Goal: Communication & Community: Answer question/provide support

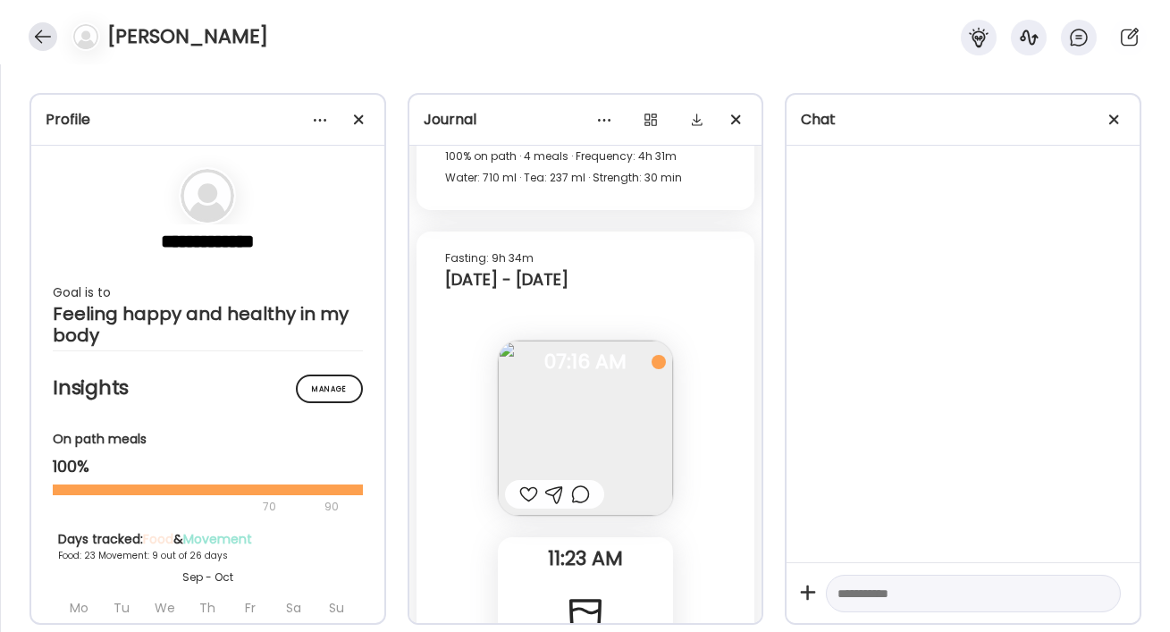
click at [49, 38] on div at bounding box center [43, 36] width 29 height 29
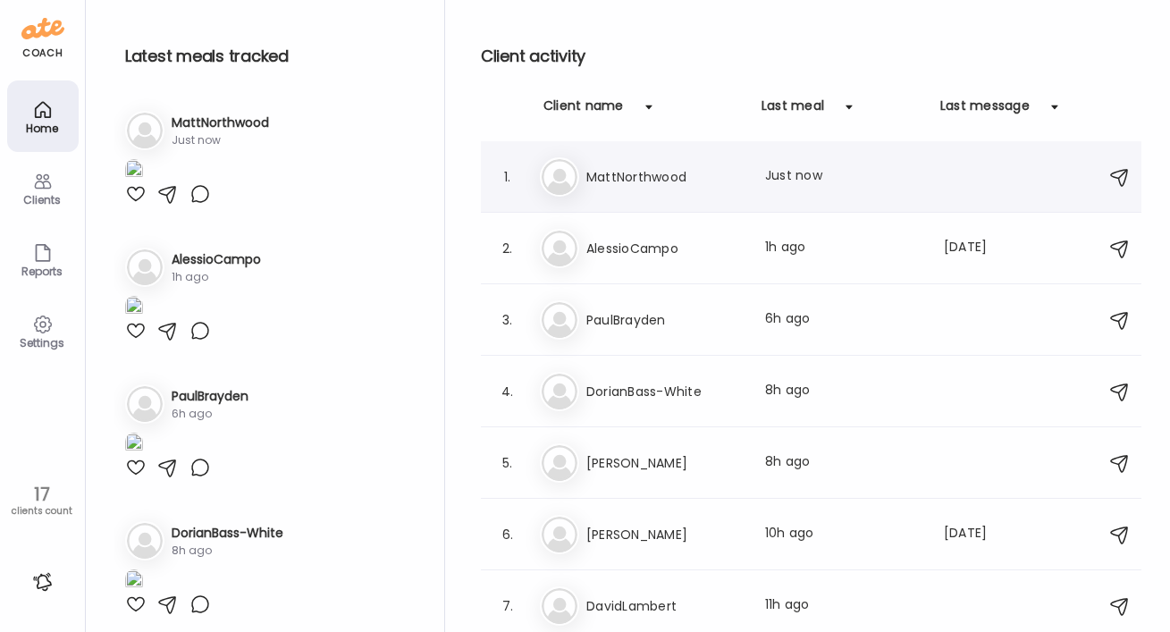
click at [584, 180] on h3 "MattNorthwood" at bounding box center [664, 176] width 157 height 21
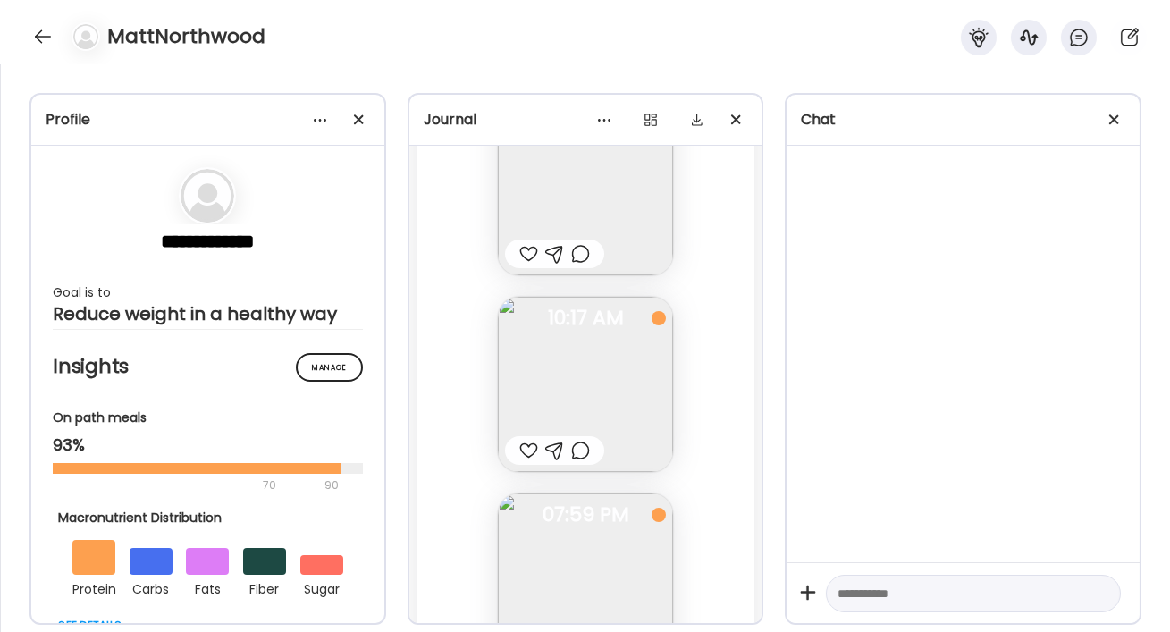
scroll to position [18303, 0]
click at [40, 41] on div at bounding box center [43, 36] width 29 height 29
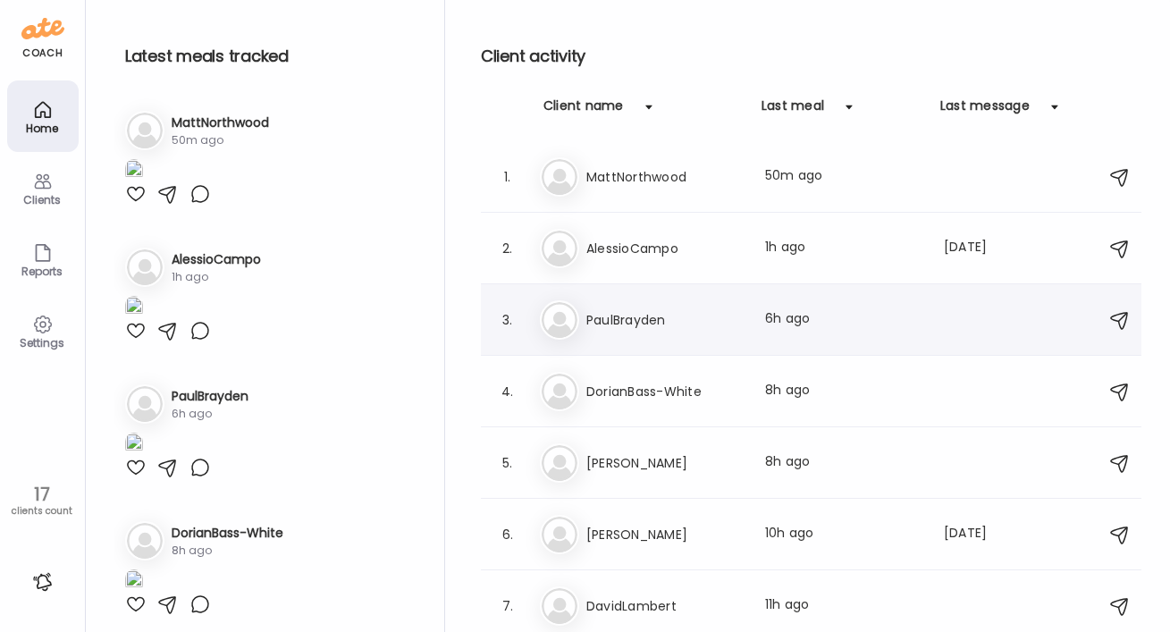
click at [584, 319] on h3 "PaulBrayden" at bounding box center [664, 319] width 157 height 21
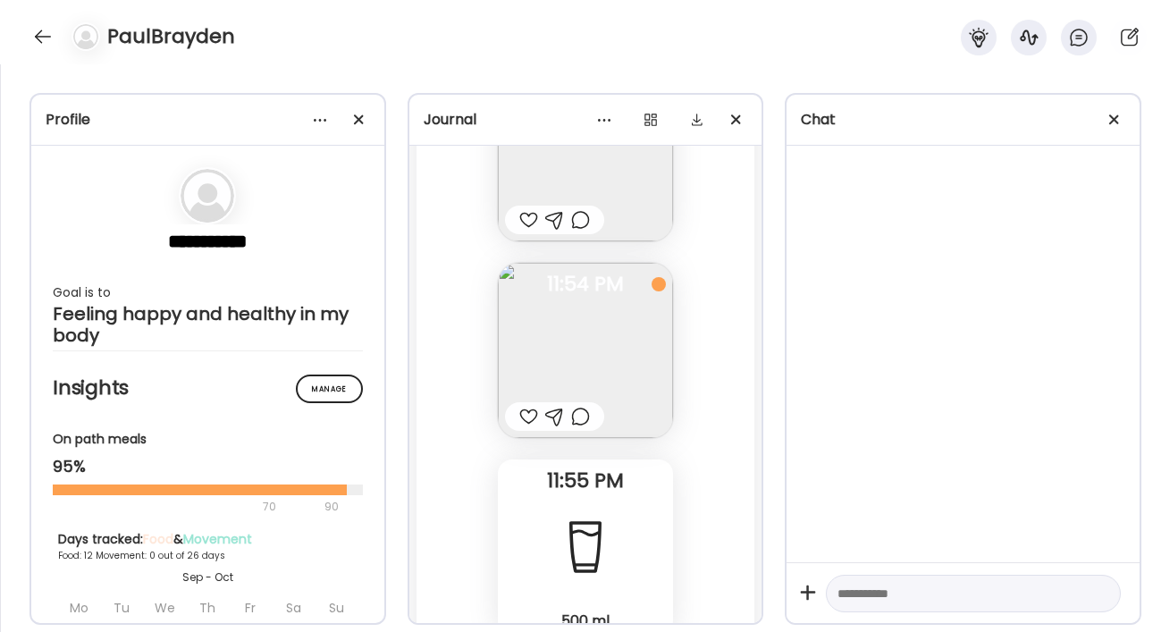
scroll to position [19369, 0]
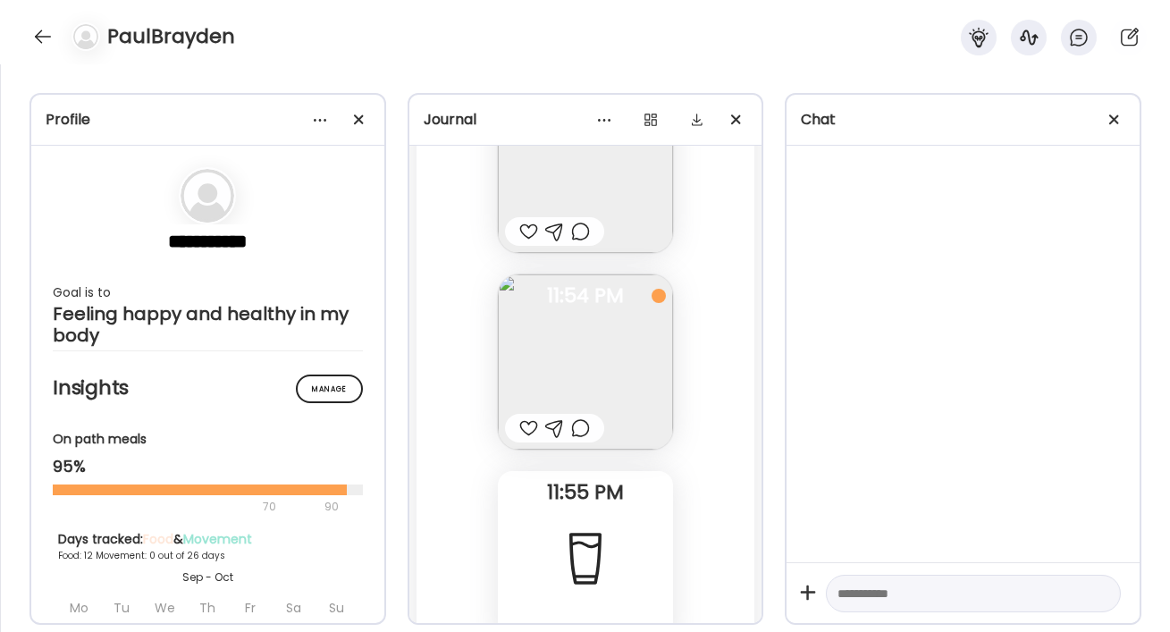
click at [584, 180] on img at bounding box center [585, 165] width 175 height 175
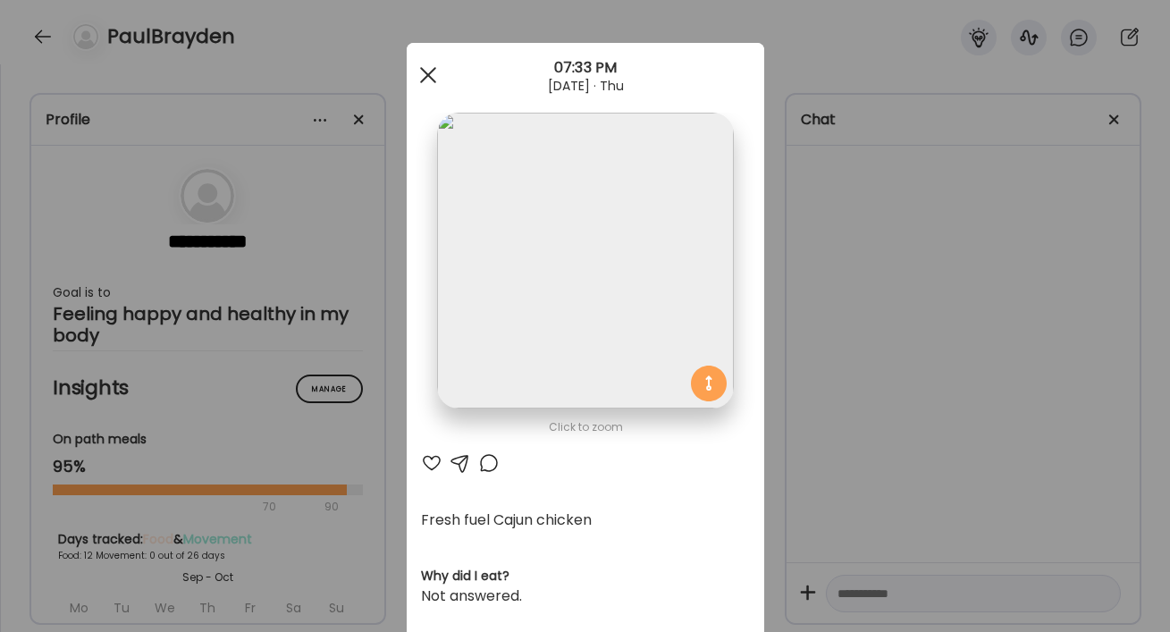
click at [432, 68] on div at bounding box center [428, 75] width 36 height 36
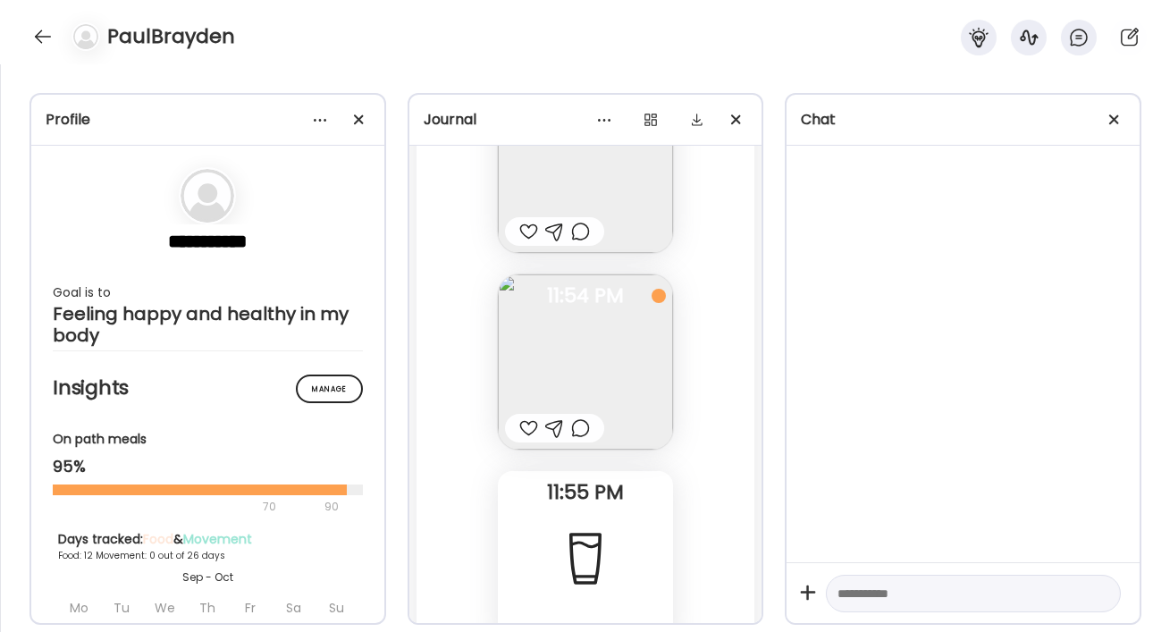
scroll to position [19490, 0]
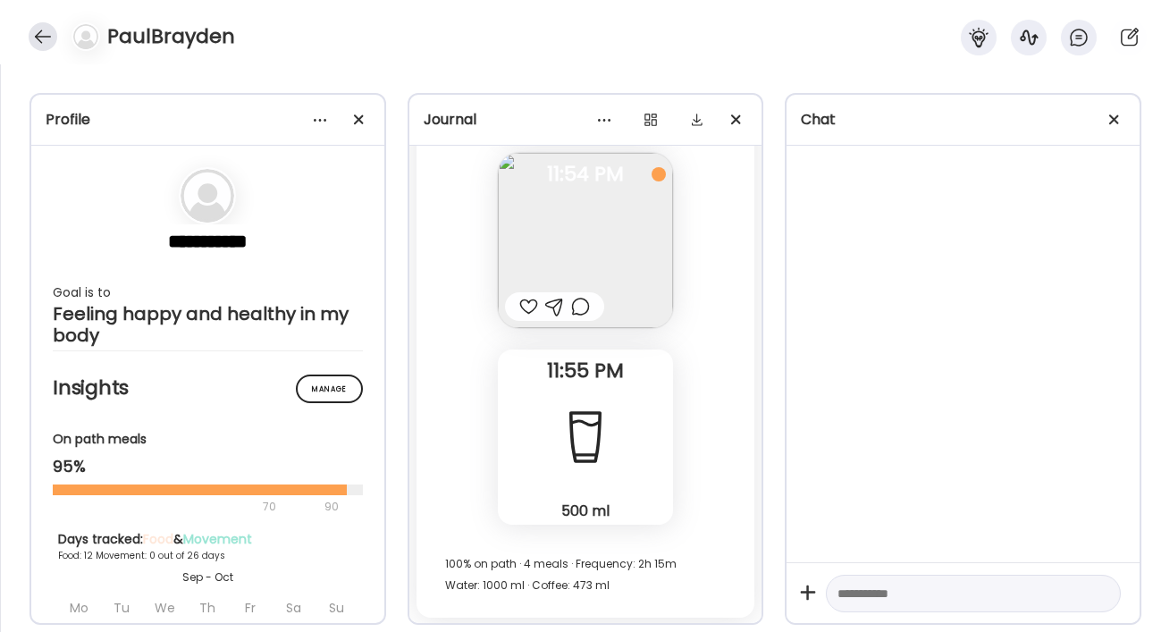
click at [40, 40] on div at bounding box center [43, 36] width 29 height 29
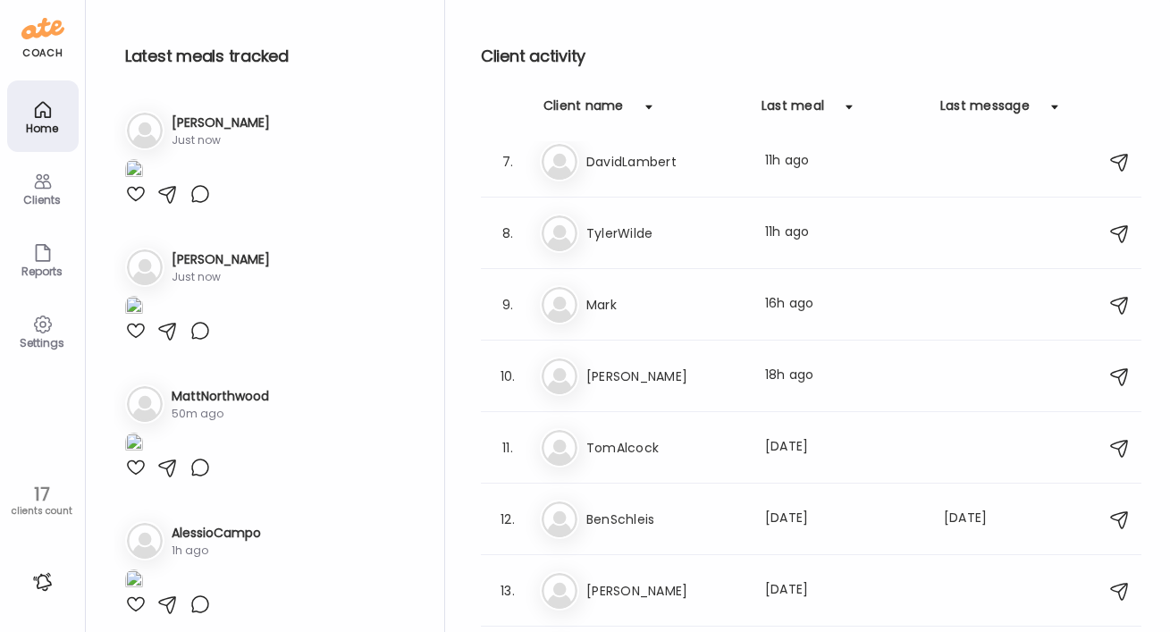
scroll to position [492, 0]
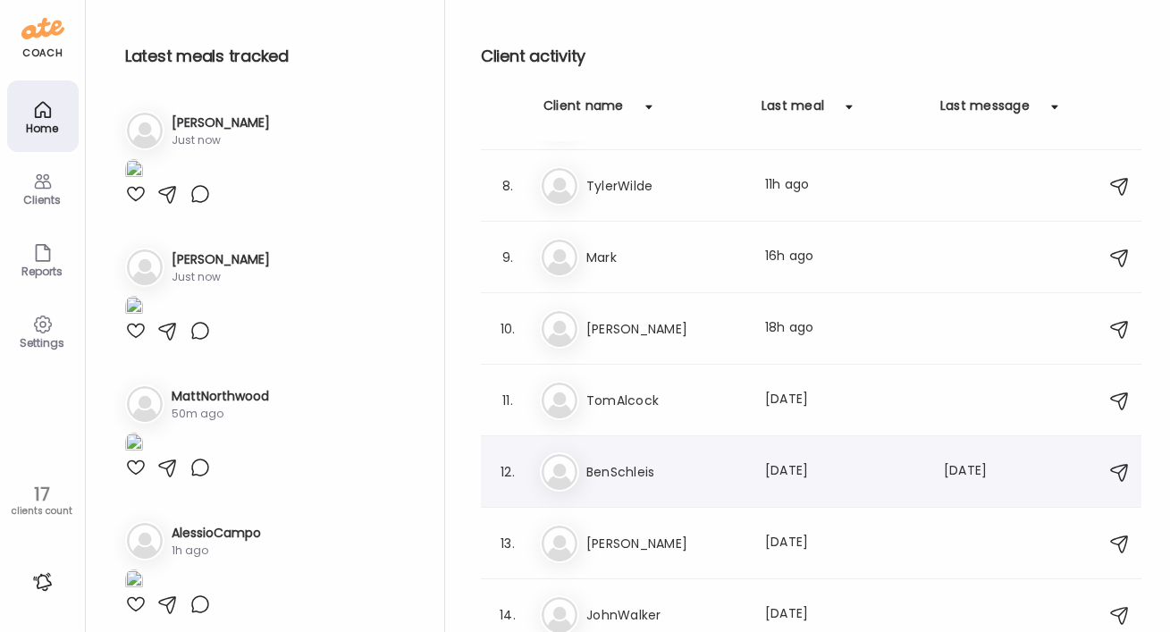
click at [584, 468] on h3 "BenSchleis" at bounding box center [664, 471] width 157 height 21
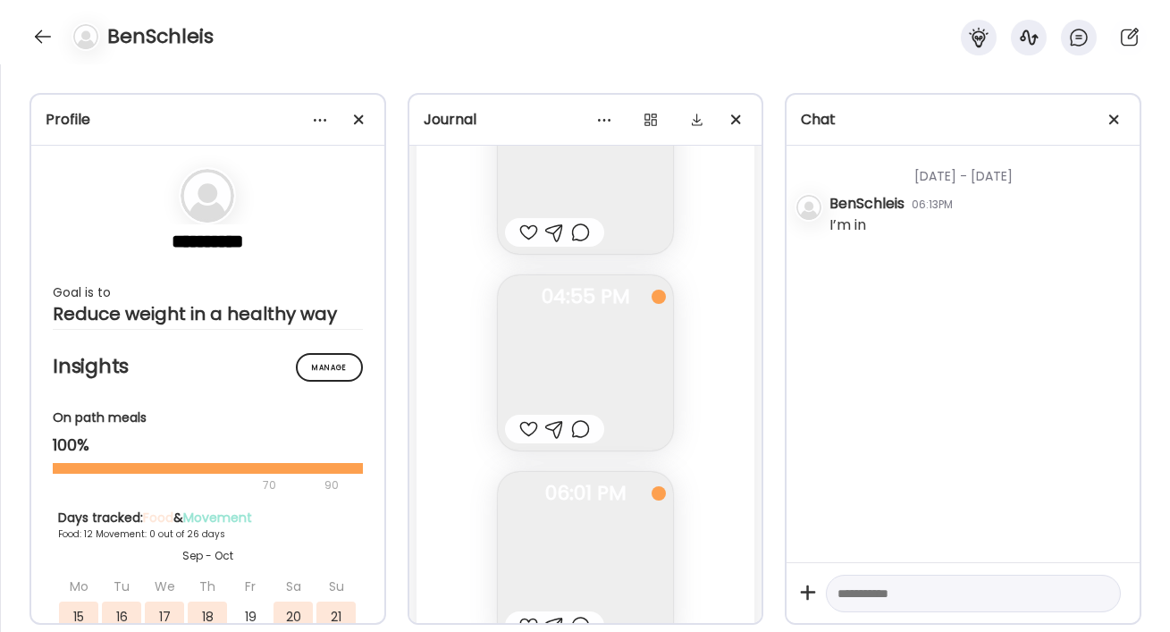
scroll to position [9801, 0]
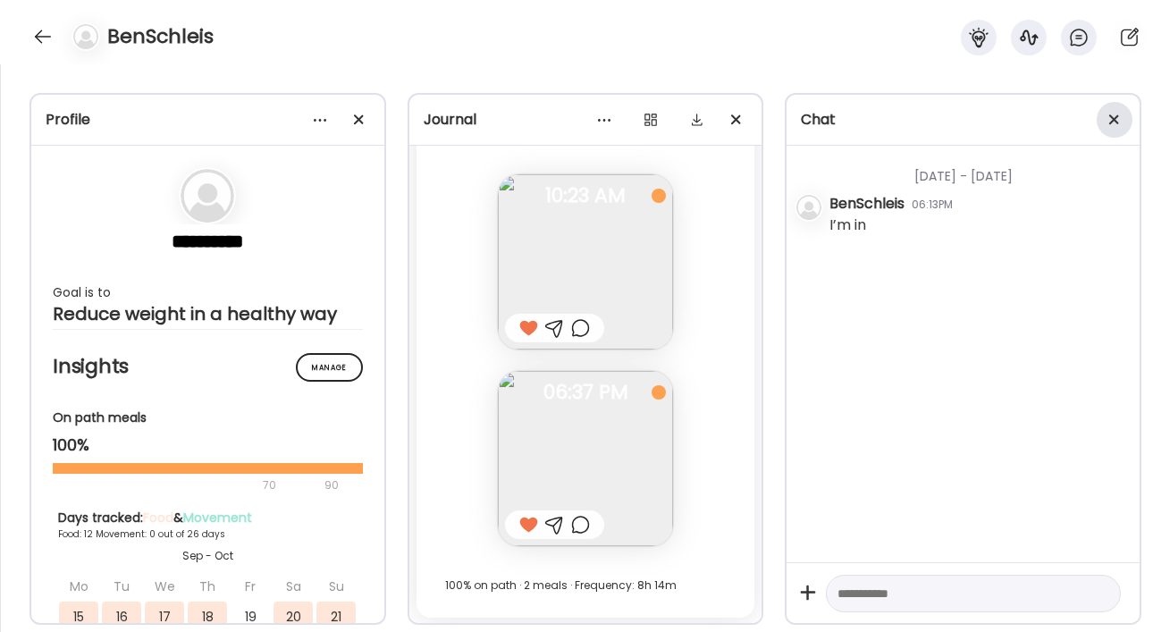
click at [584, 121] on span at bounding box center [1114, 119] width 10 height 10
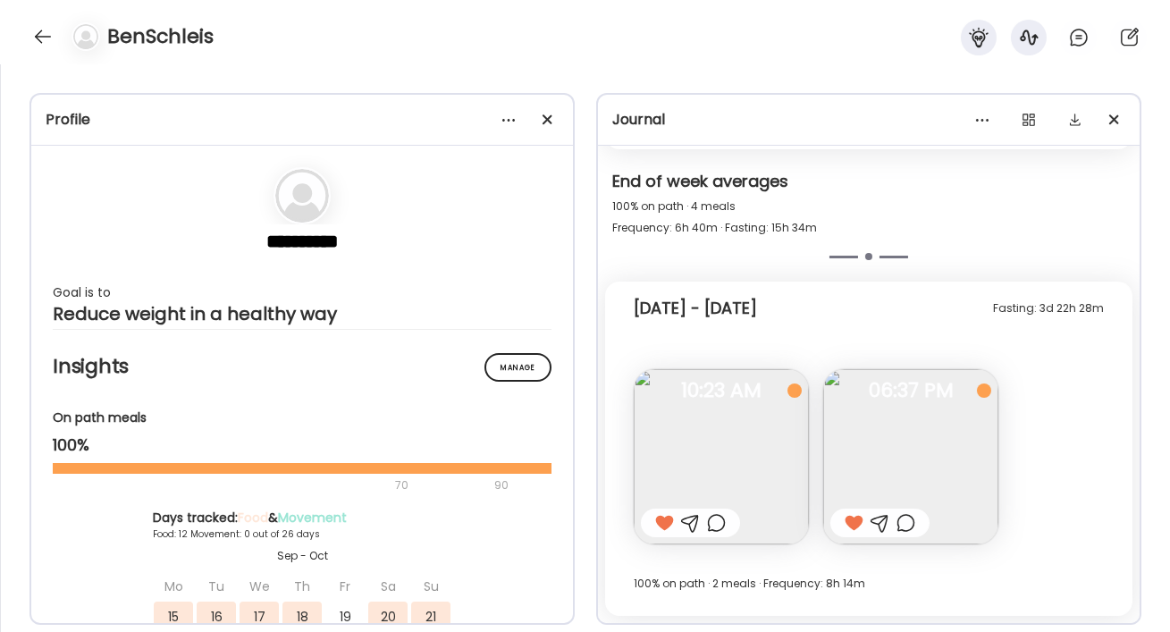
scroll to position [6748, 0]
click at [38, 35] on div at bounding box center [43, 36] width 29 height 29
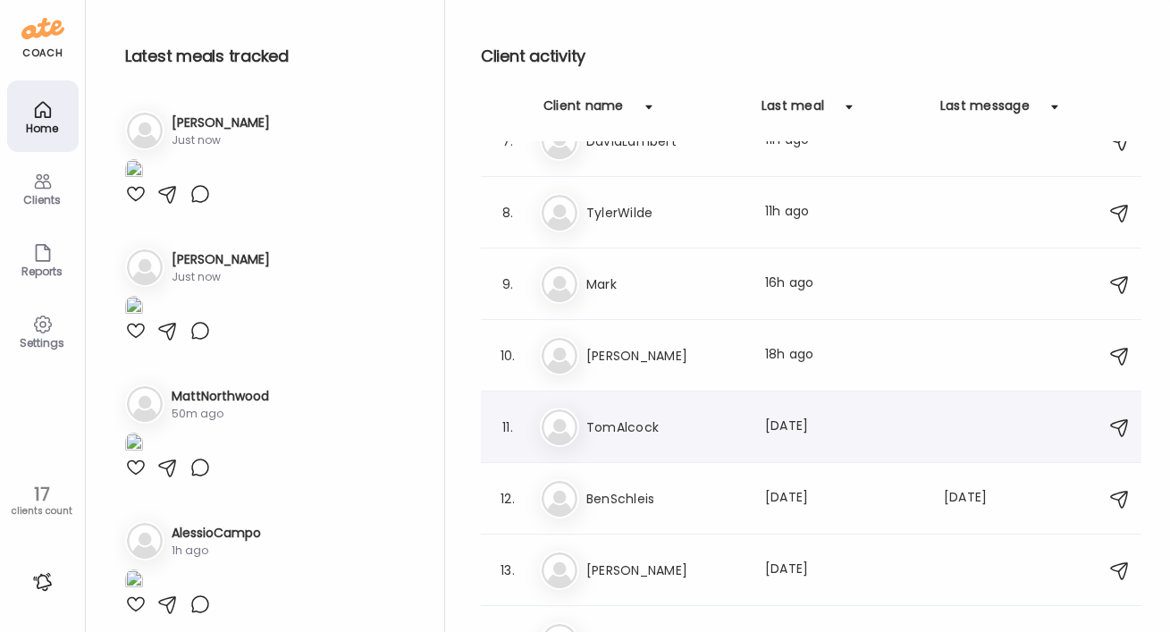
scroll to position [433, 0]
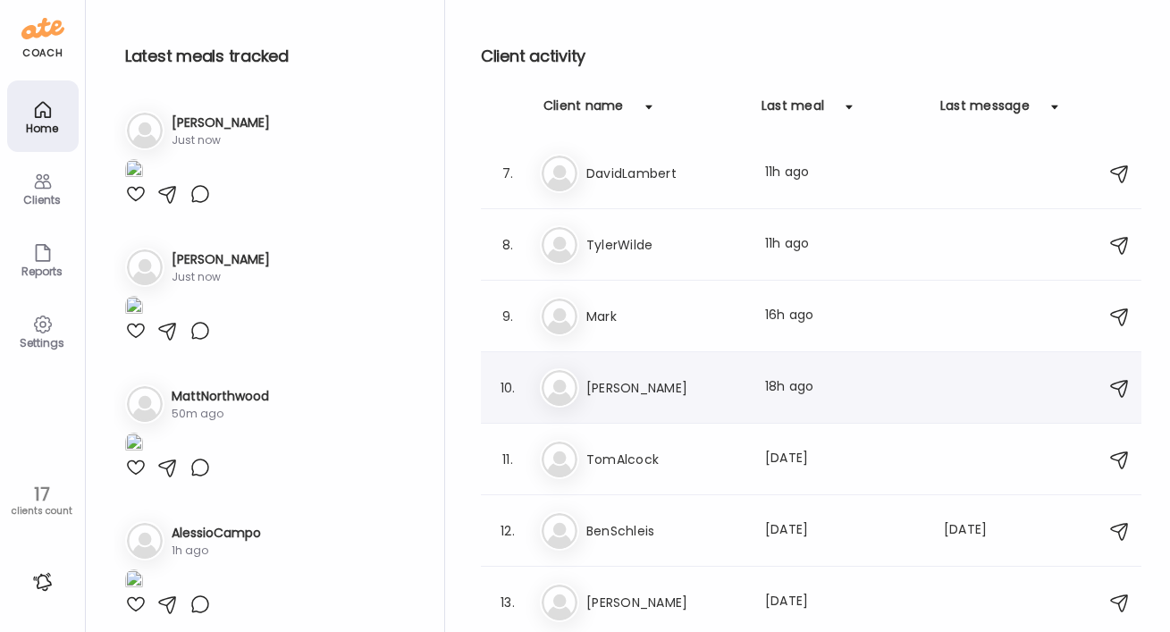
click at [584, 389] on h3 "[PERSON_NAME]" at bounding box center [664, 387] width 157 height 21
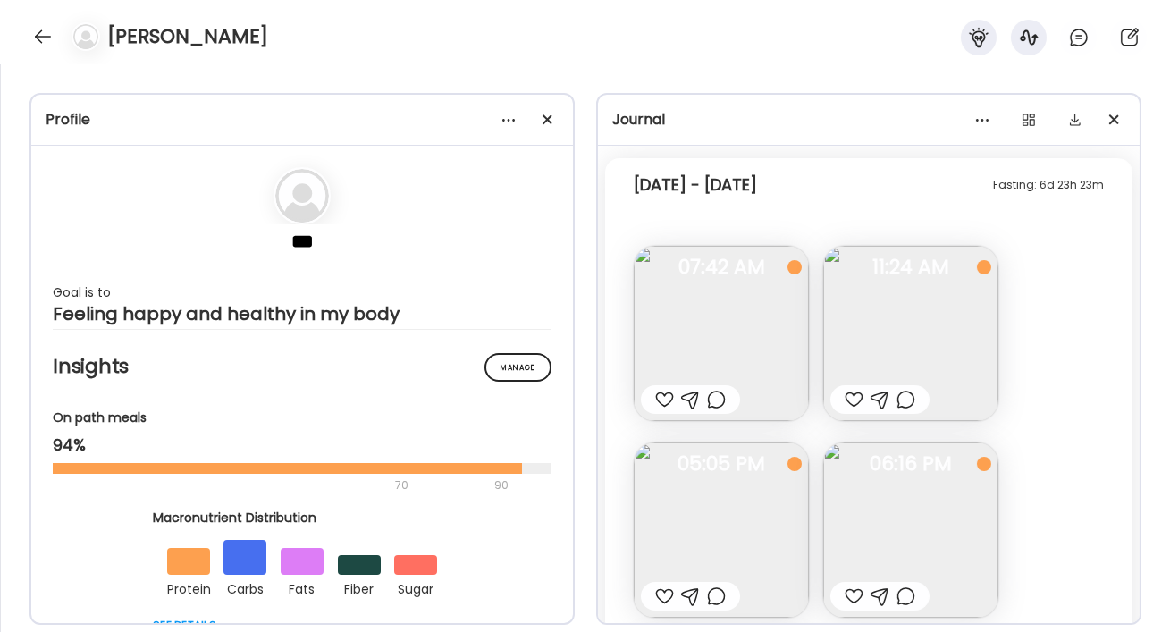
scroll to position [3797, 0]
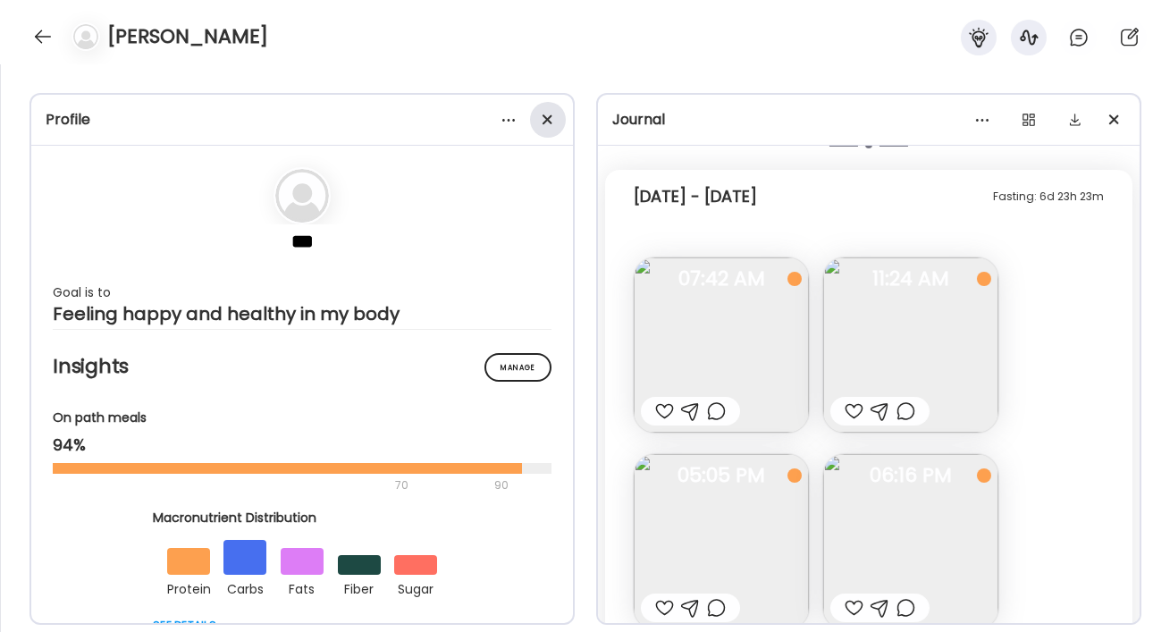
click at [551, 125] on div at bounding box center [548, 120] width 36 height 36
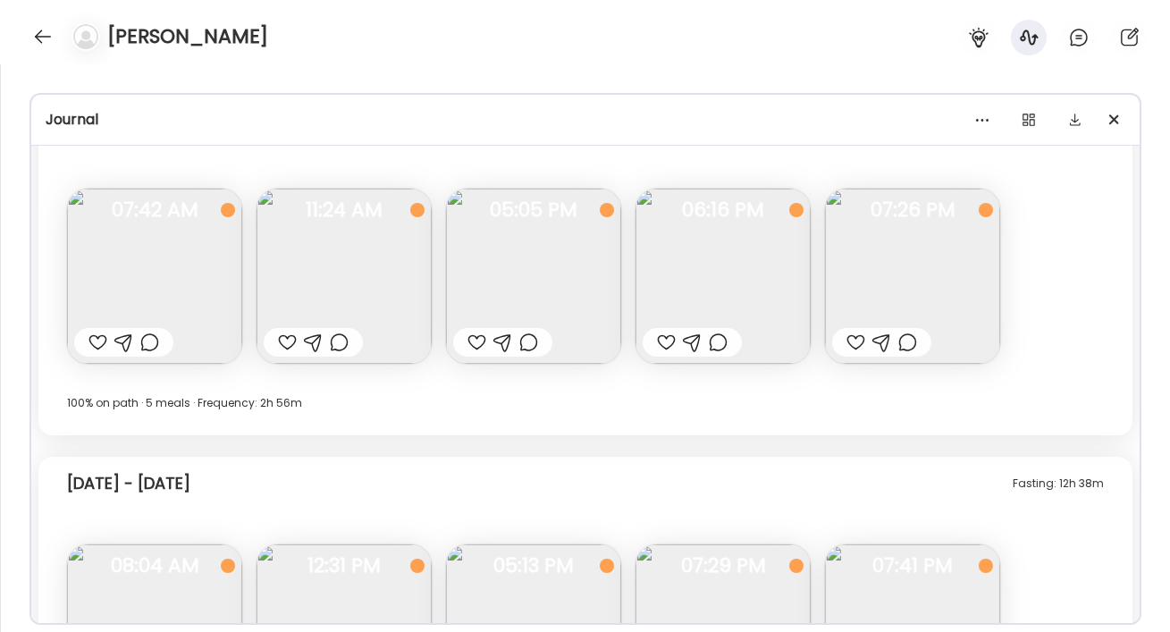
scroll to position [2679, 0]
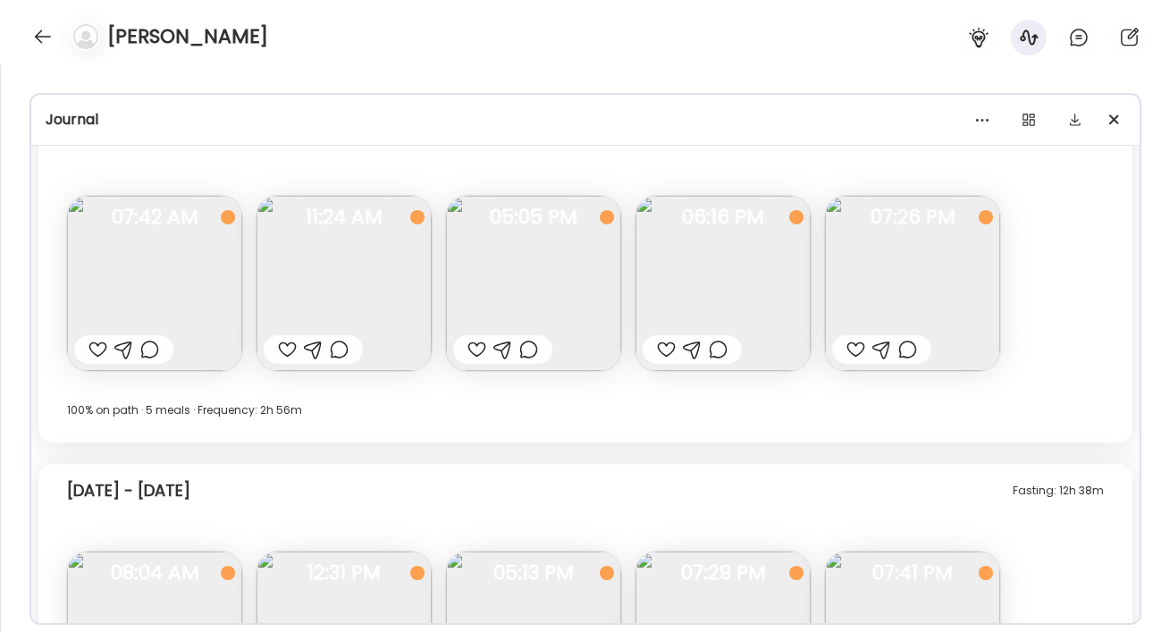
click at [188, 263] on img at bounding box center [154, 283] width 175 height 175
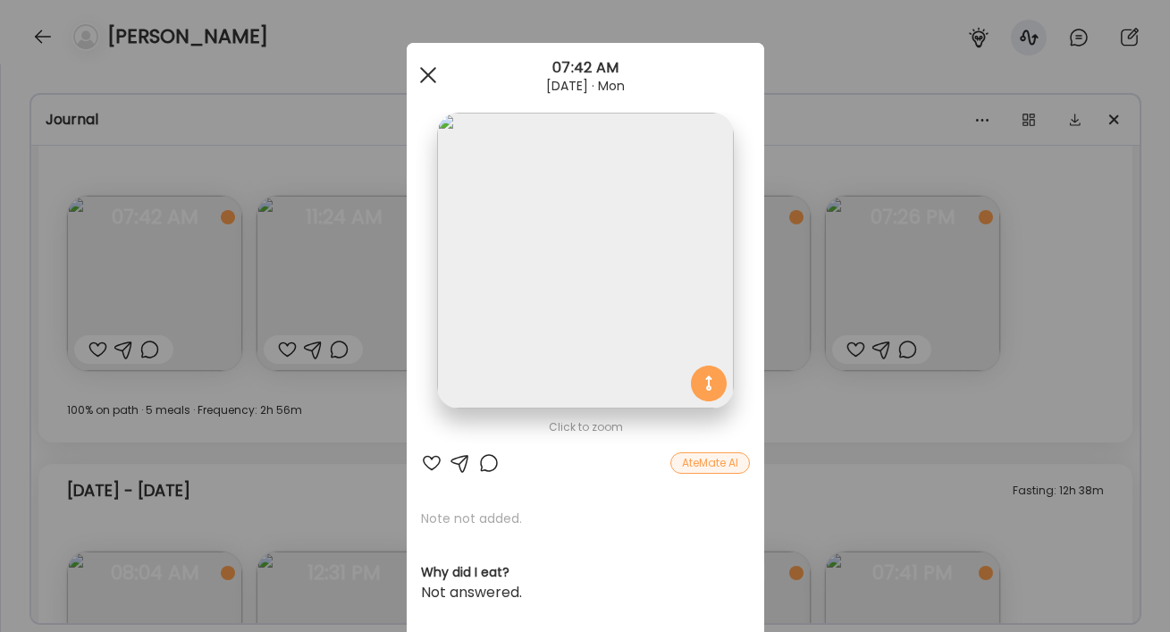
click at [426, 75] on span at bounding box center [427, 75] width 16 height 16
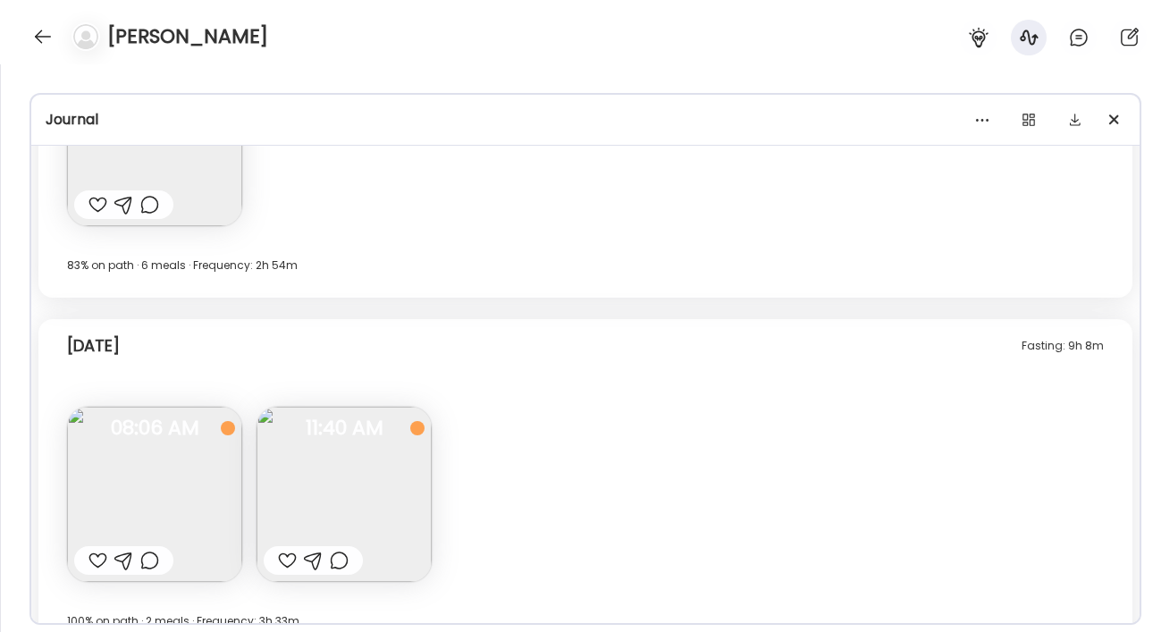
scroll to position [3768, 0]
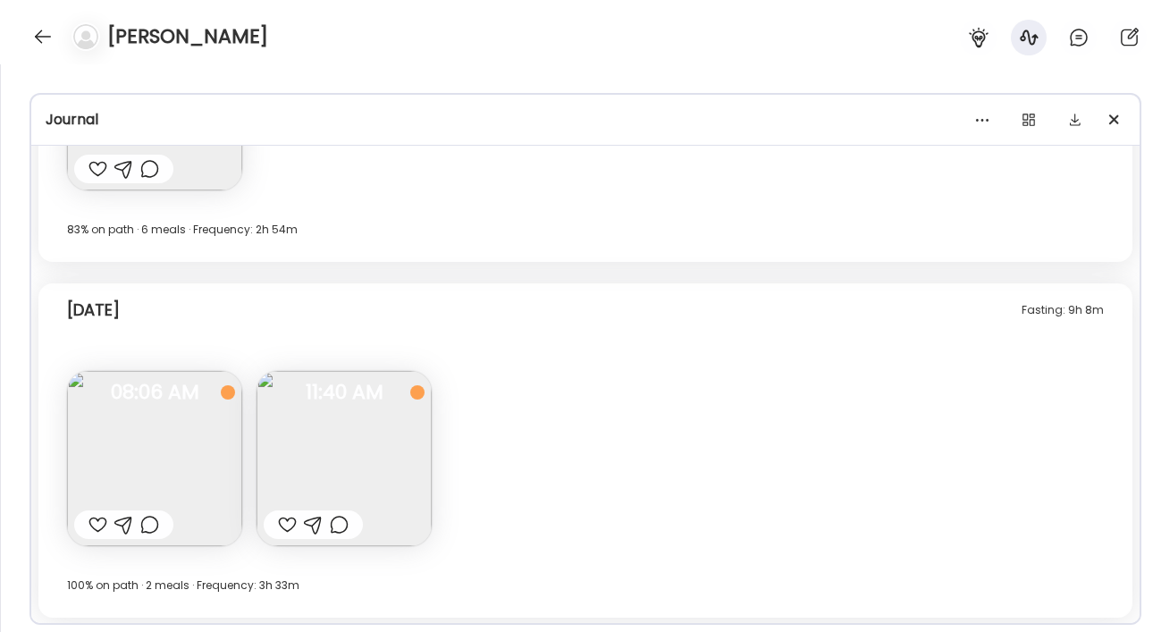
click at [22, 31] on div "[PERSON_NAME]" at bounding box center [585, 32] width 1170 height 64
click at [36, 31] on div at bounding box center [43, 36] width 29 height 29
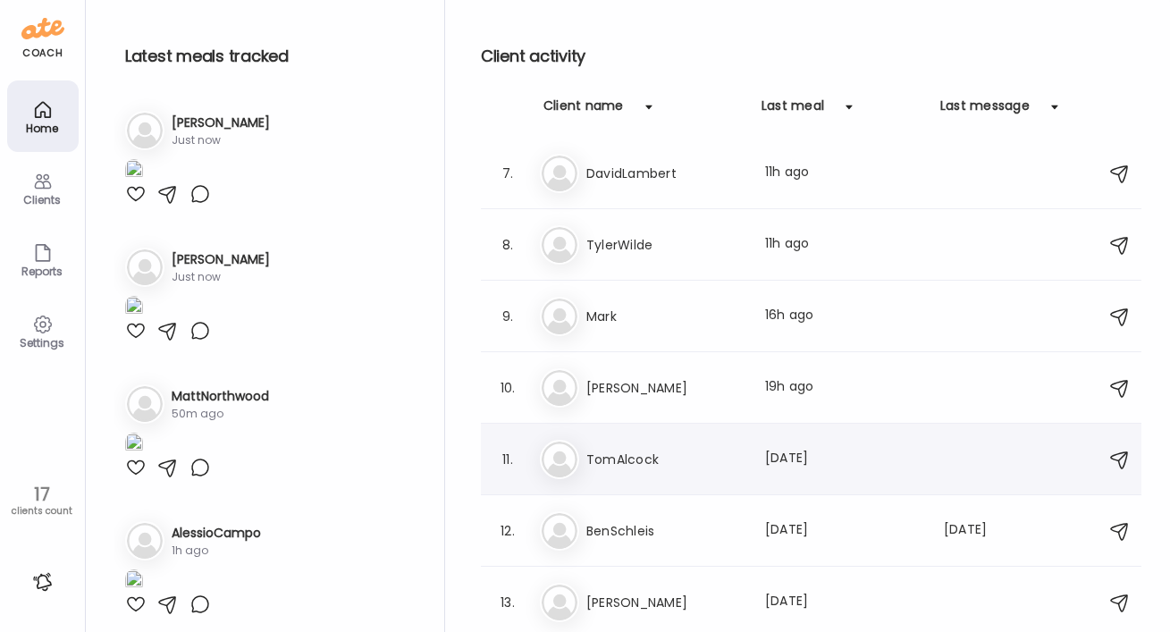
scroll to position [366, 0]
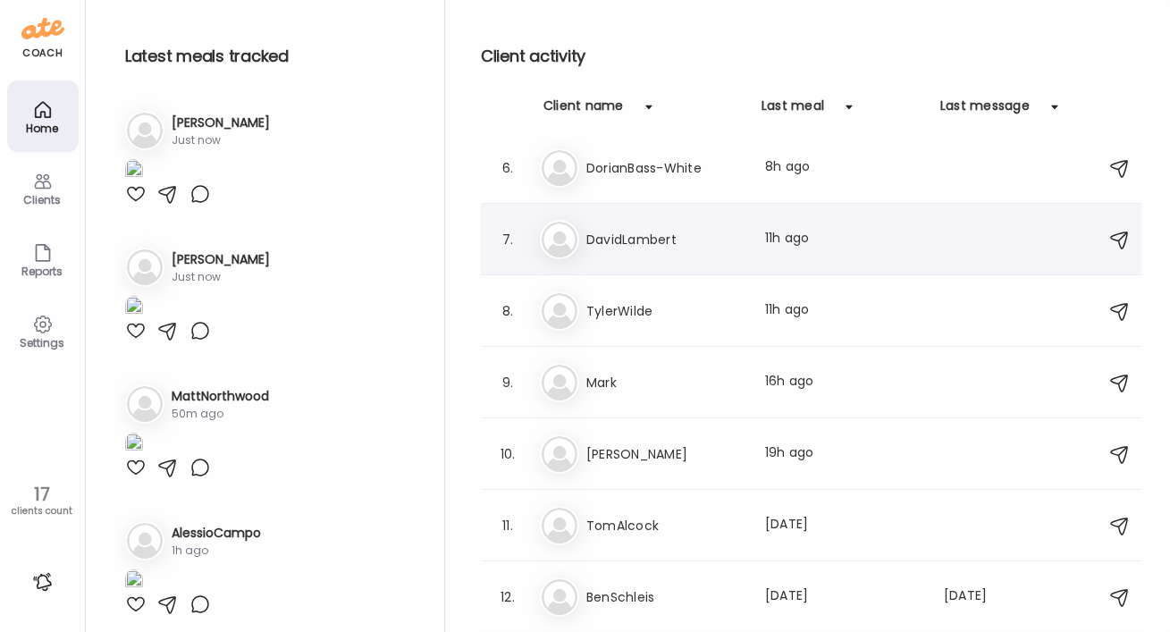
click at [584, 223] on div "Da DavidLambert Last meal: 11h ago" at bounding box center [814, 239] width 548 height 39
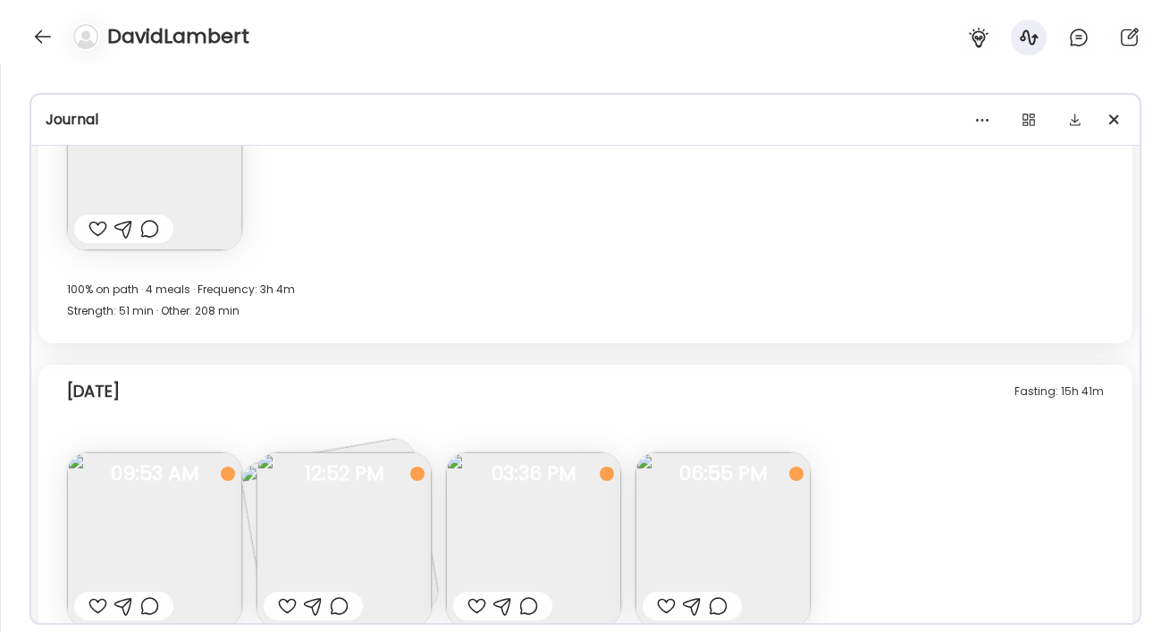
scroll to position [6985, 0]
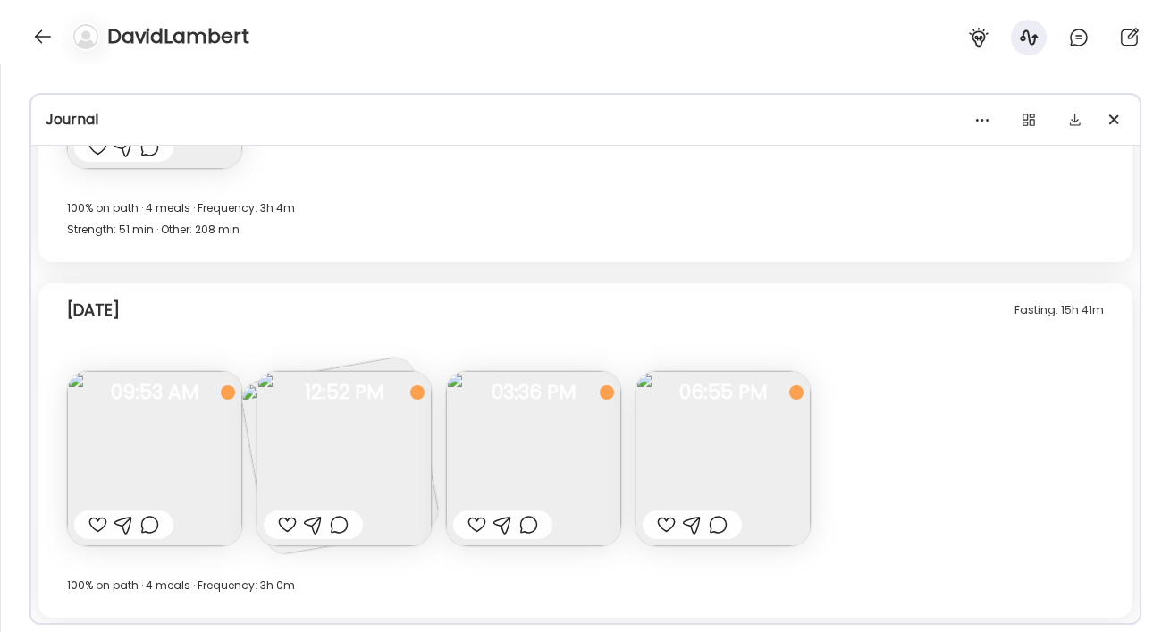
click at [122, 463] on img at bounding box center [154, 458] width 175 height 175
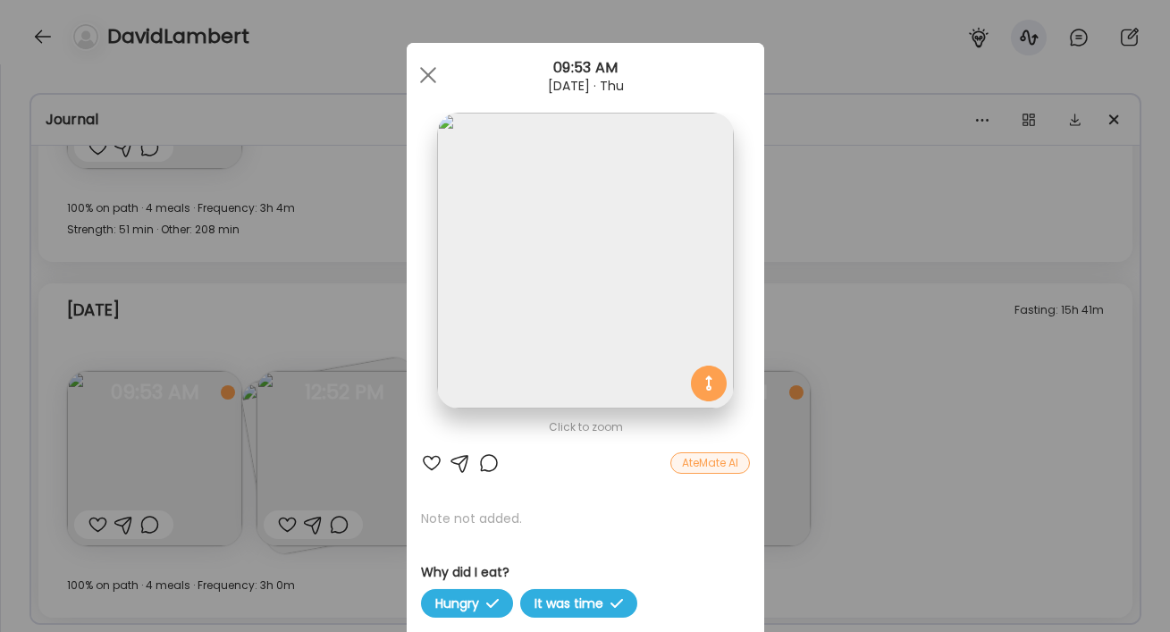
click at [487, 466] on div at bounding box center [488, 462] width 21 height 21
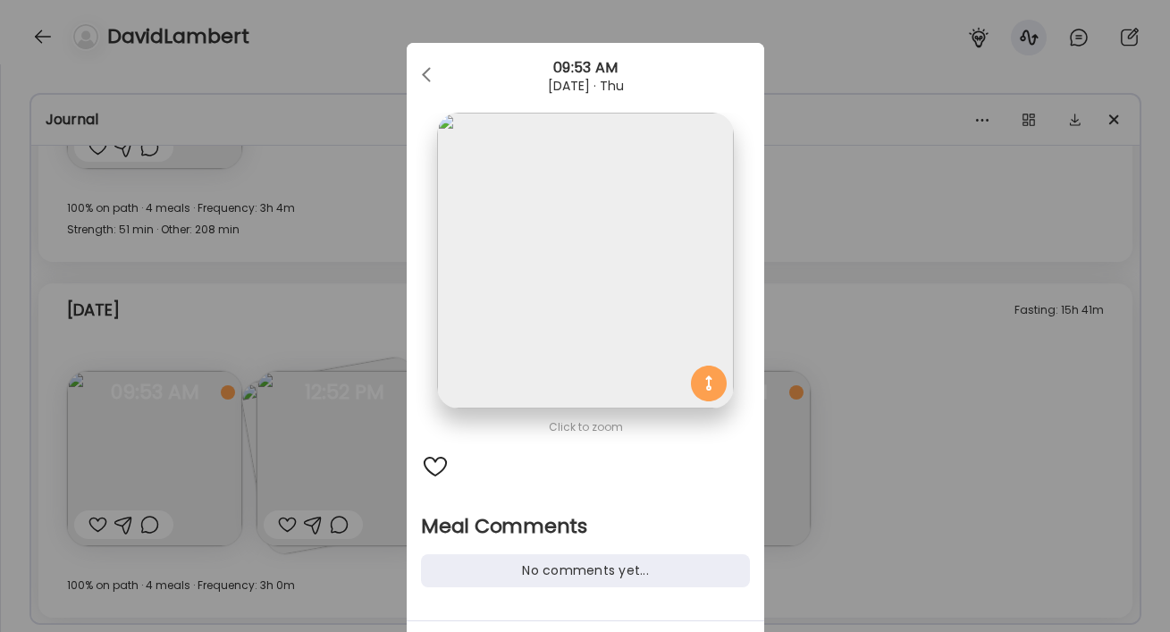
scroll to position [112, 0]
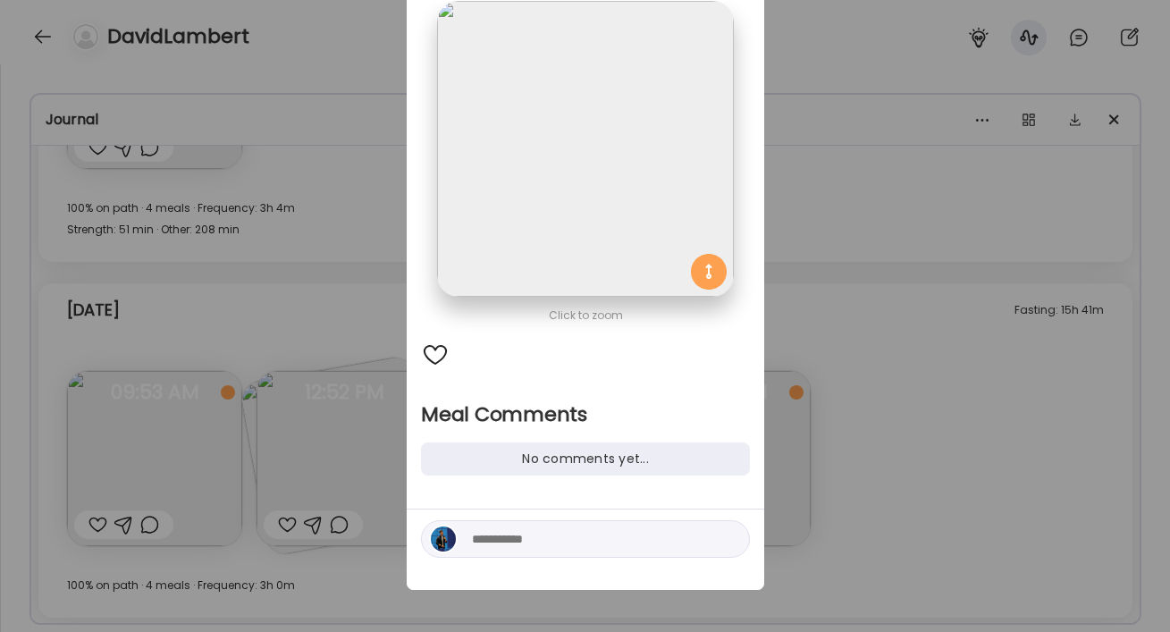
click at [516, 550] on div at bounding box center [585, 539] width 329 height 38
click at [518, 542] on textarea at bounding box center [592, 538] width 241 height 21
paste textarea "**********"
type textarea "**********"
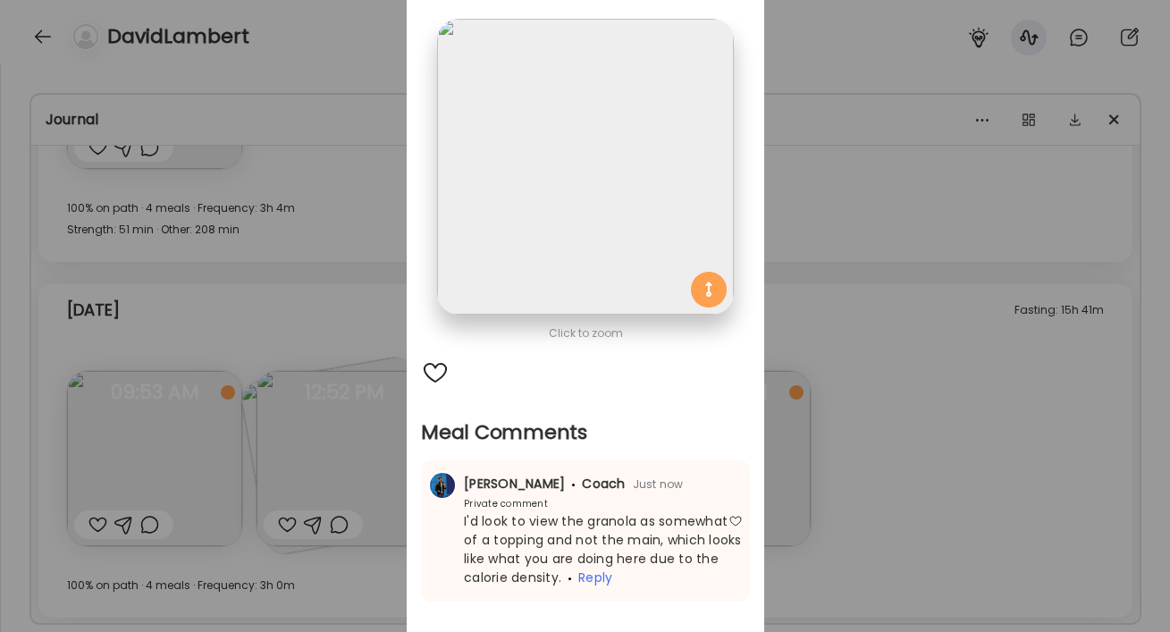
scroll to position [0, 0]
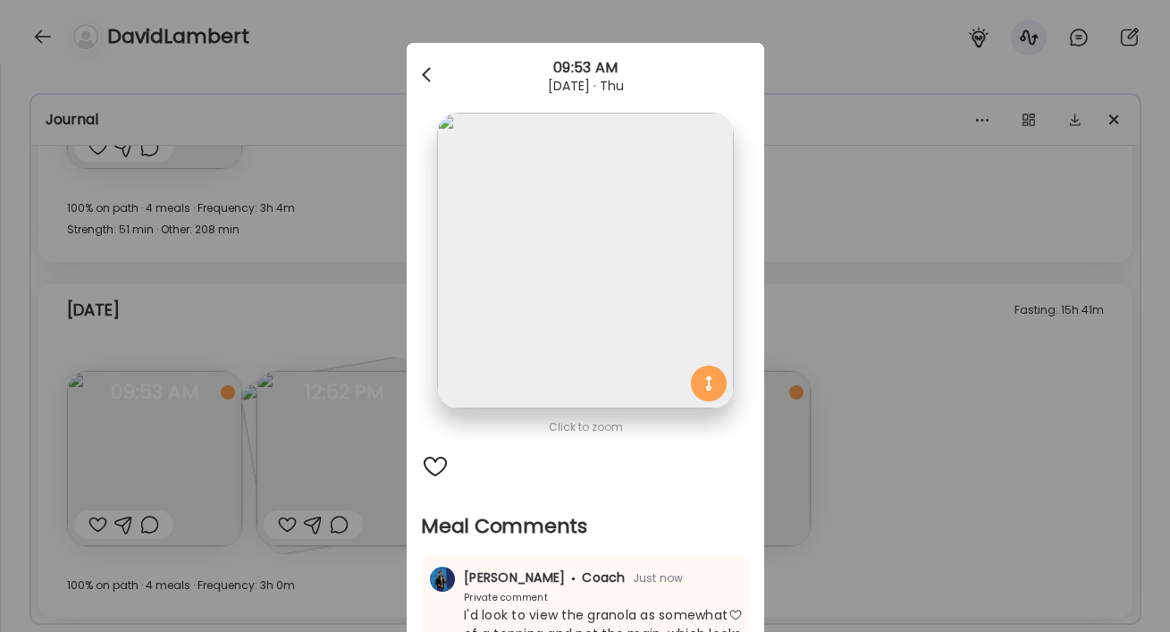
click at [429, 63] on div at bounding box center [428, 75] width 36 height 36
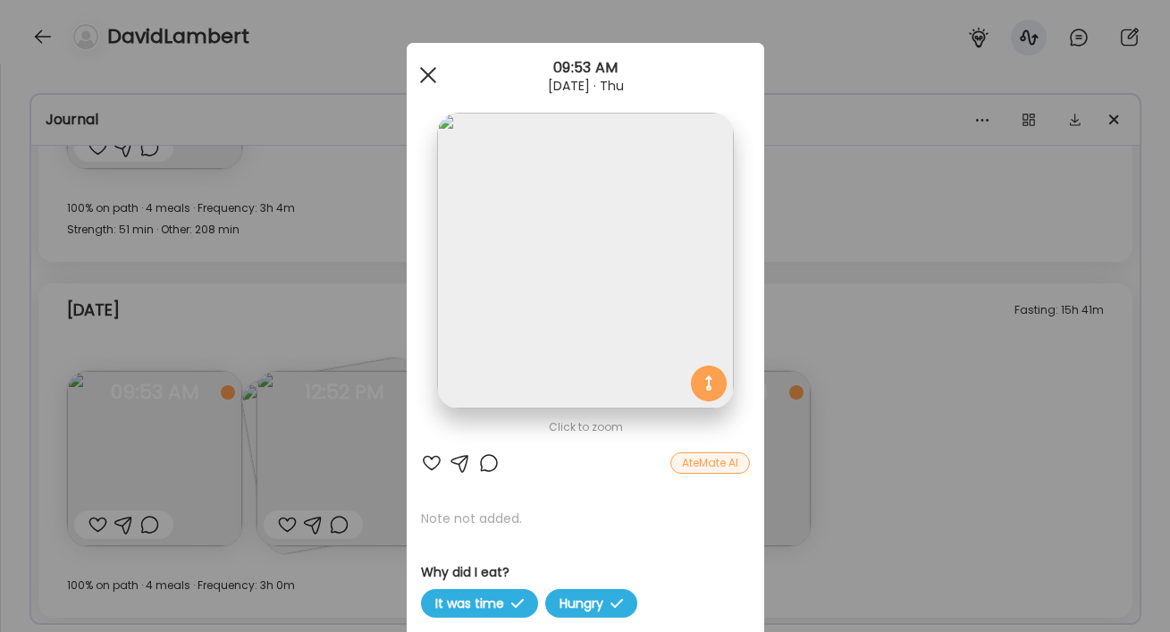
click at [432, 69] on span at bounding box center [427, 75] width 16 height 16
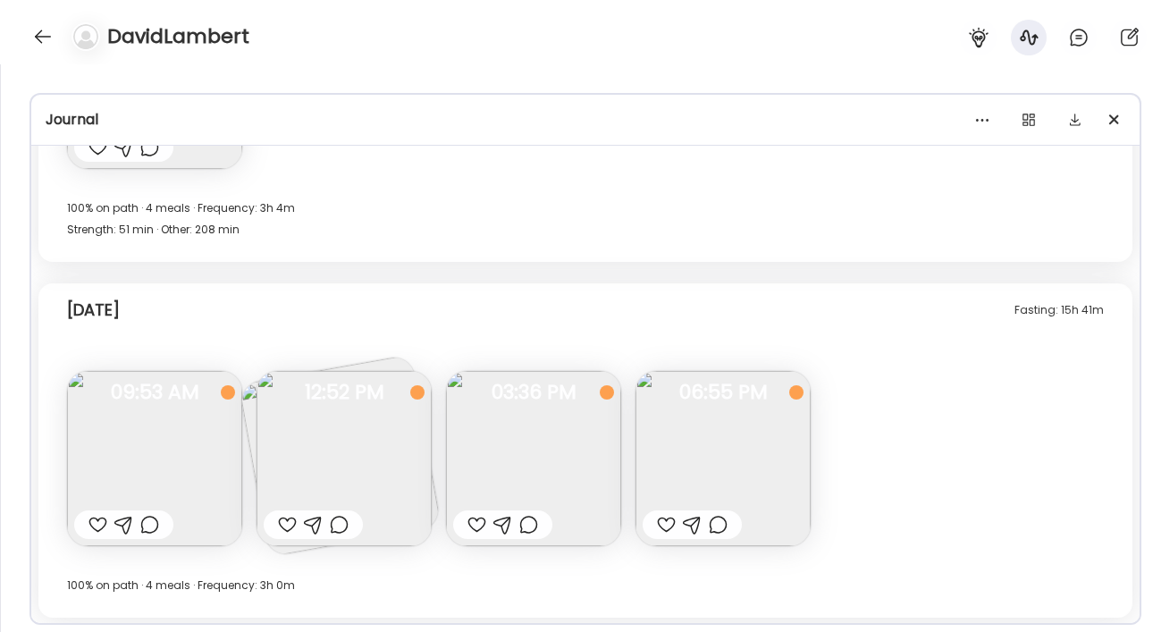
click at [497, 447] on img at bounding box center [533, 458] width 175 height 175
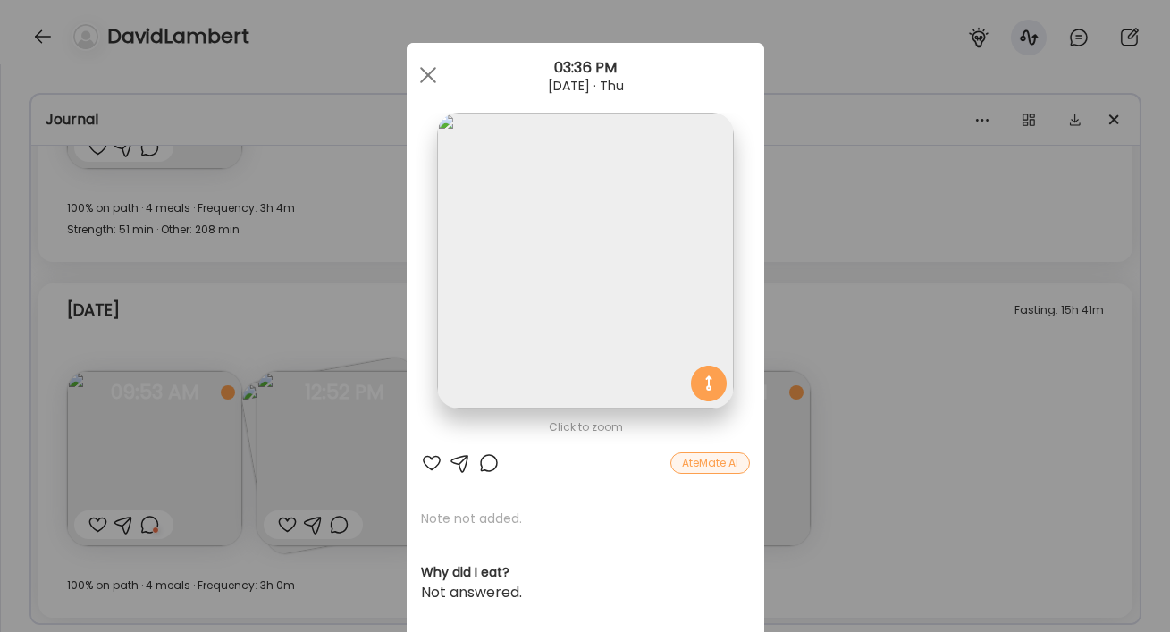
click at [584, 537] on div "Ate Coach Dashboard Wahoo! It’s official Take a moment to set up your Coach Pro…" at bounding box center [585, 316] width 1170 height 632
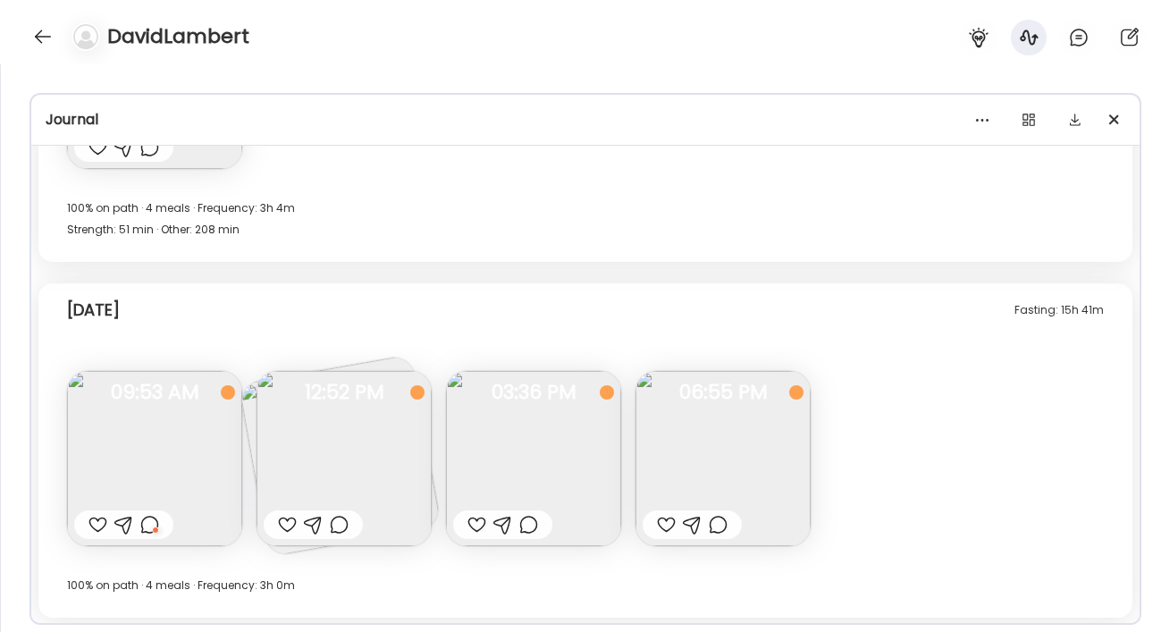
click at [556, 493] on img at bounding box center [533, 458] width 175 height 175
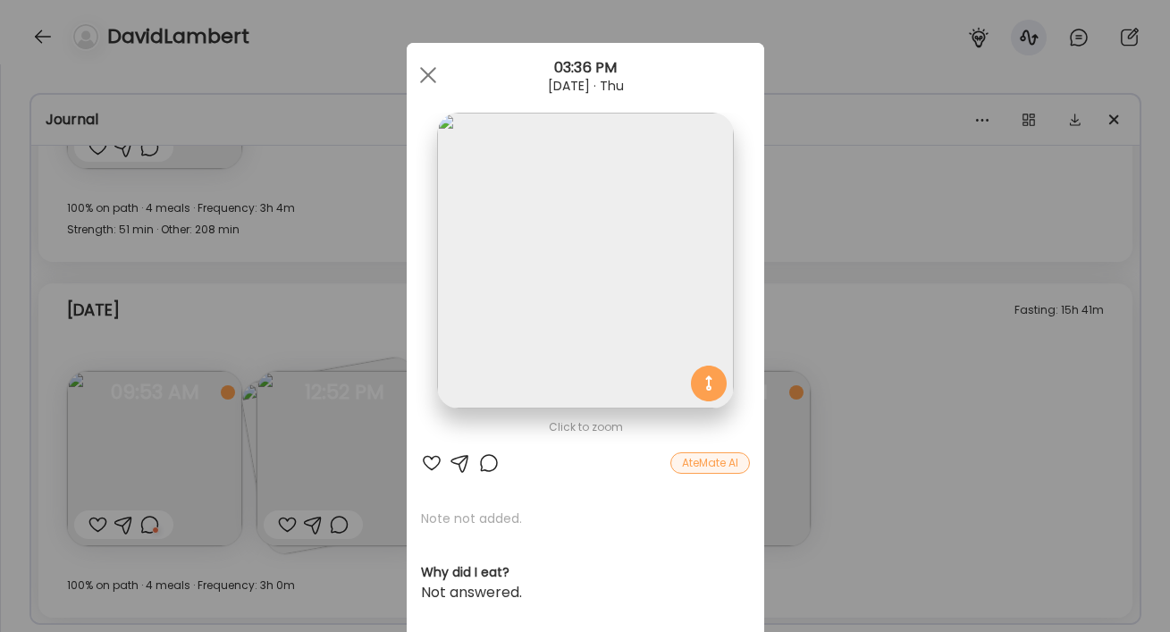
click at [482, 469] on div at bounding box center [488, 462] width 21 height 21
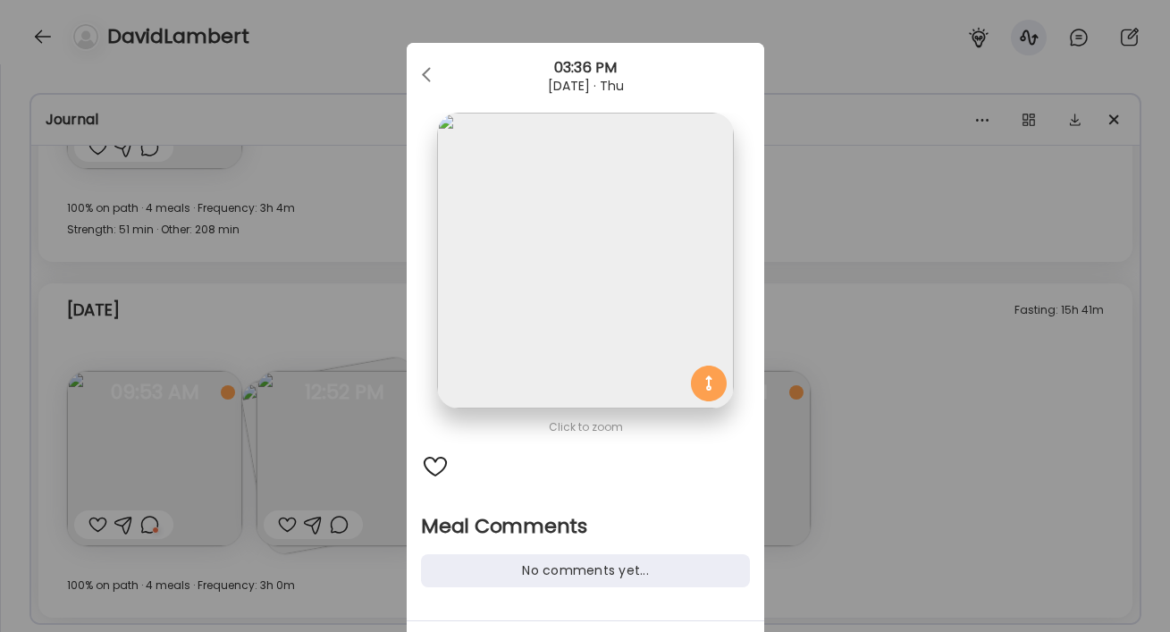
click at [584, 538] on div "Ate Coach Dashboard Wahoo! It’s official Take a moment to set up your Coach Pro…" at bounding box center [585, 316] width 1170 height 632
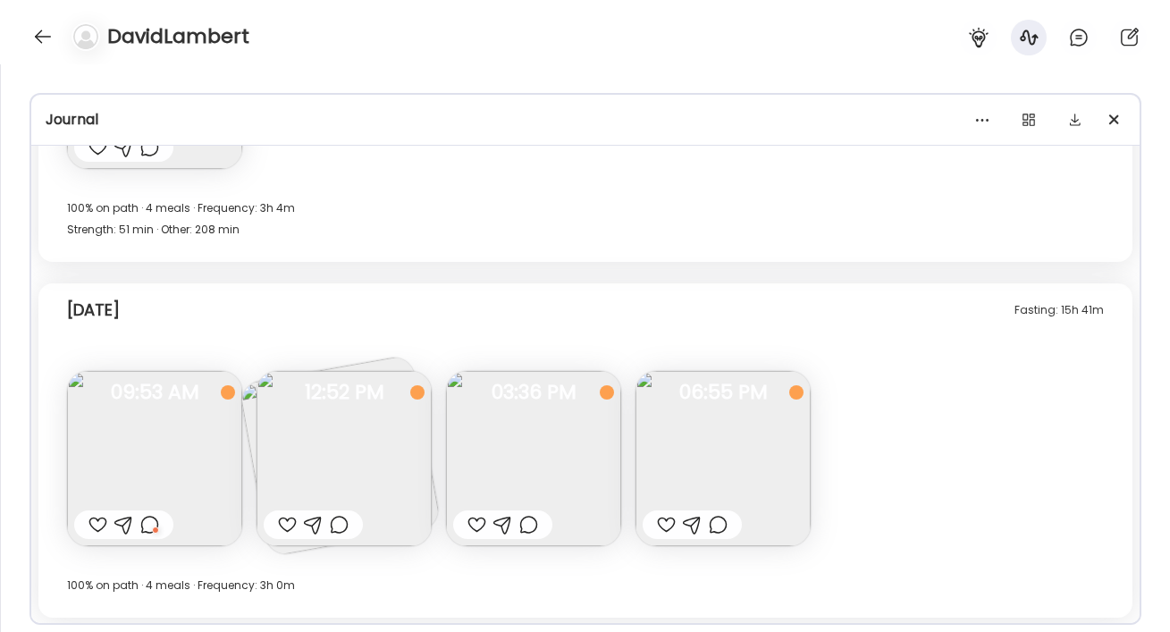
click at [526, 521] on div at bounding box center [528, 524] width 19 height 21
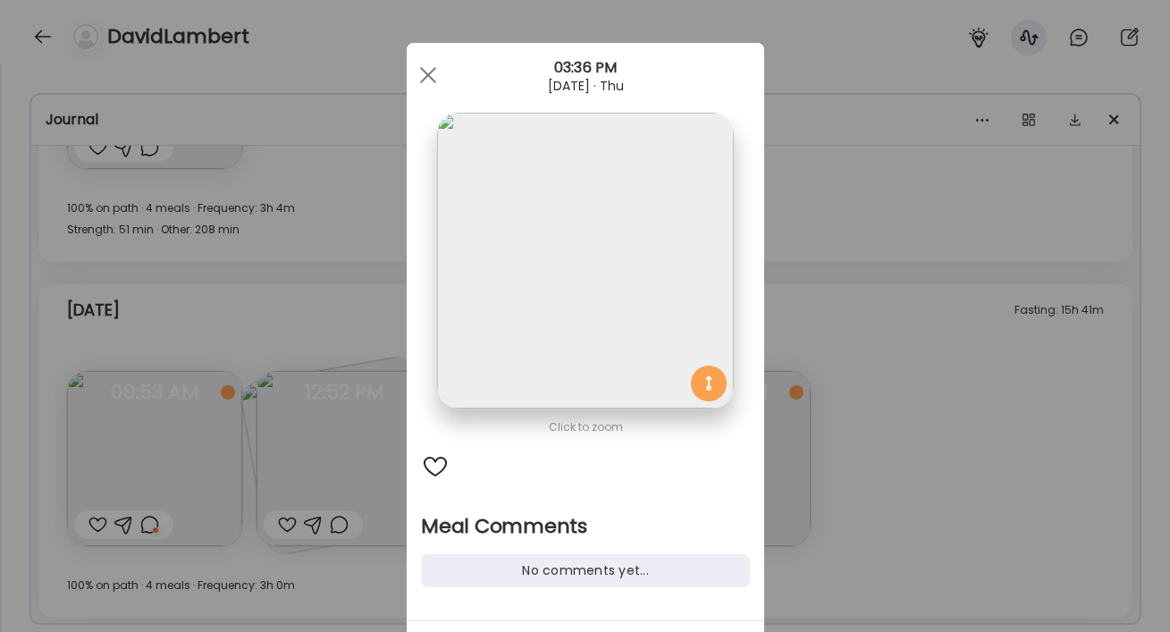
click at [526, 569] on div "No comments yet..." at bounding box center [585, 570] width 329 height 33
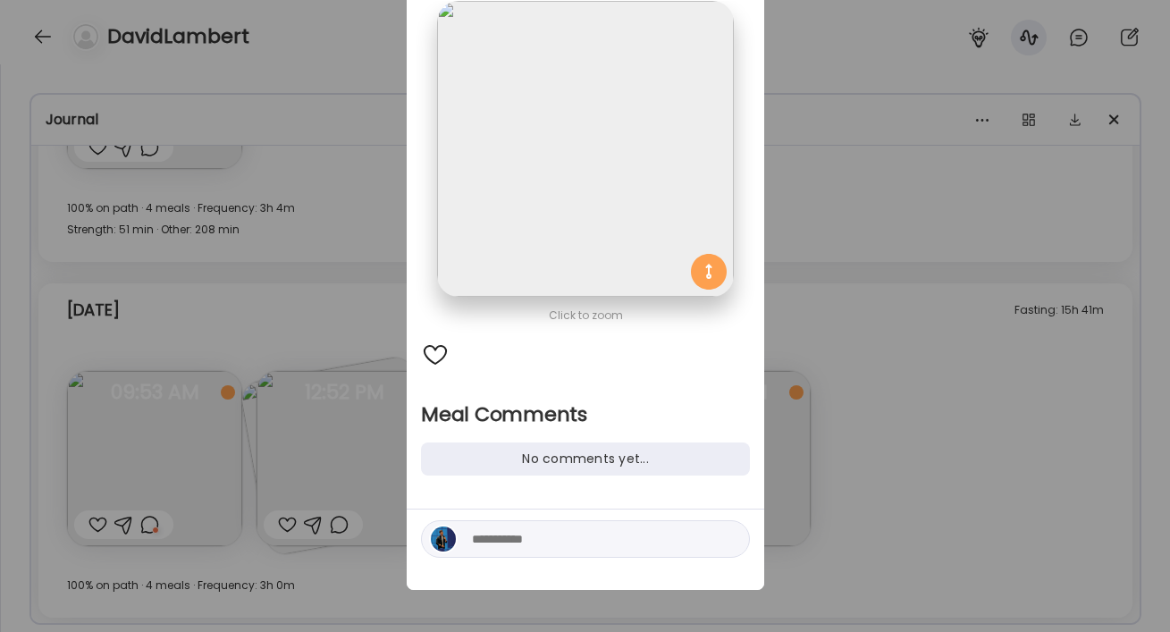
click at [569, 536] on textarea at bounding box center [592, 538] width 241 height 21
paste textarea "**********"
type textarea "**********"
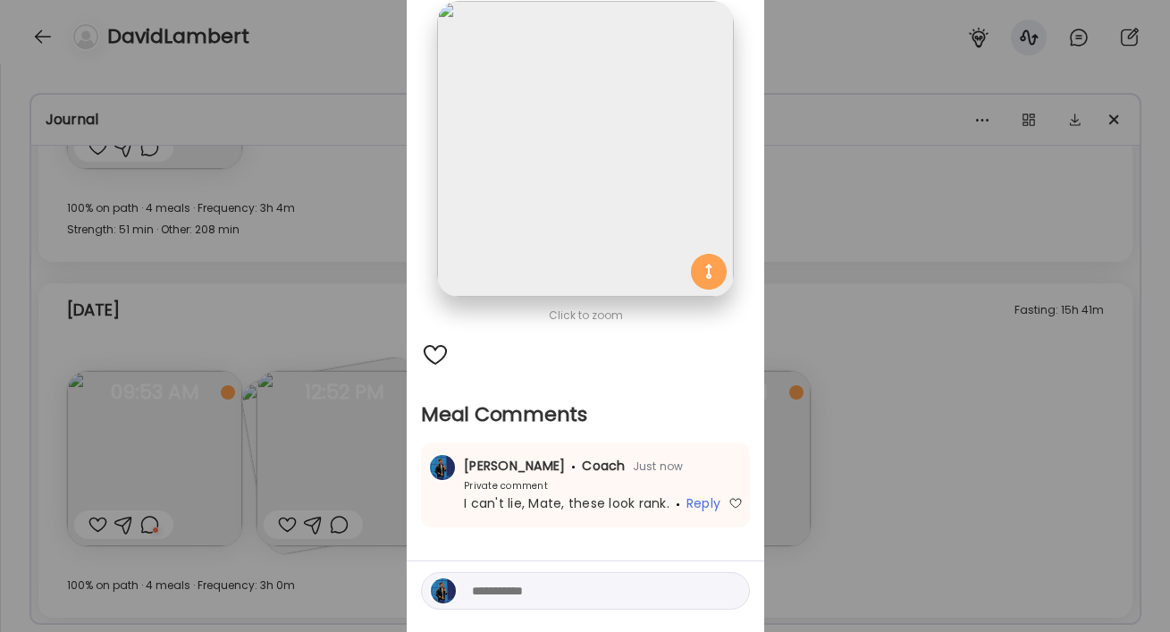
click at [584, 456] on div "Ate Coach Dashboard Wahoo! It’s official Take a moment to set up your Coach Pro…" at bounding box center [585, 316] width 1170 height 632
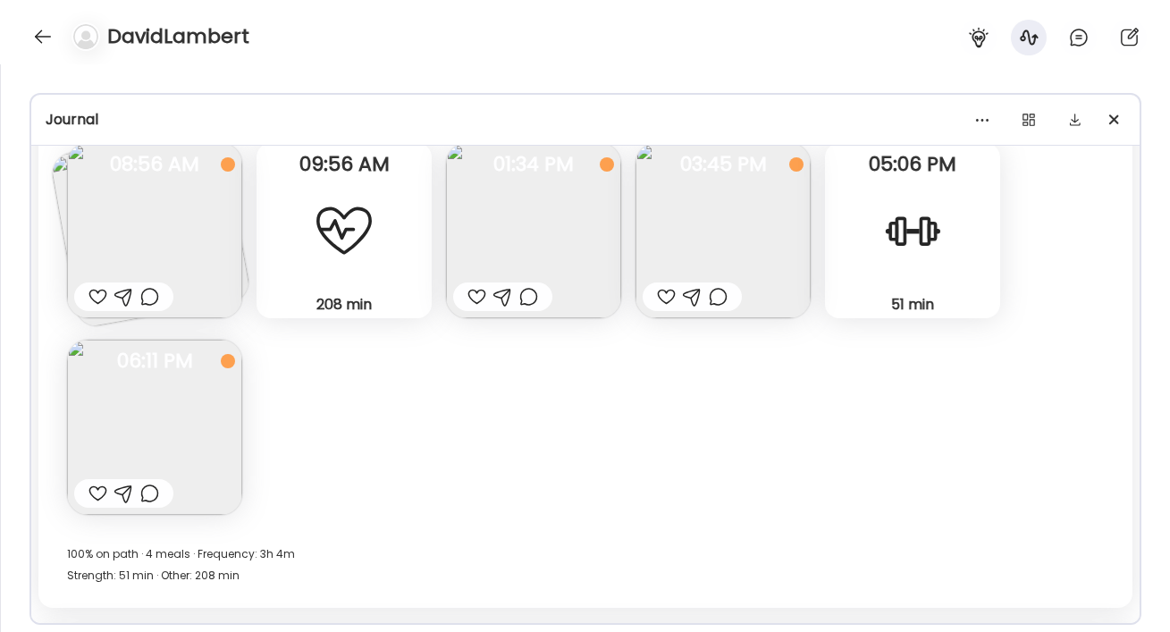
scroll to position [6644, 0]
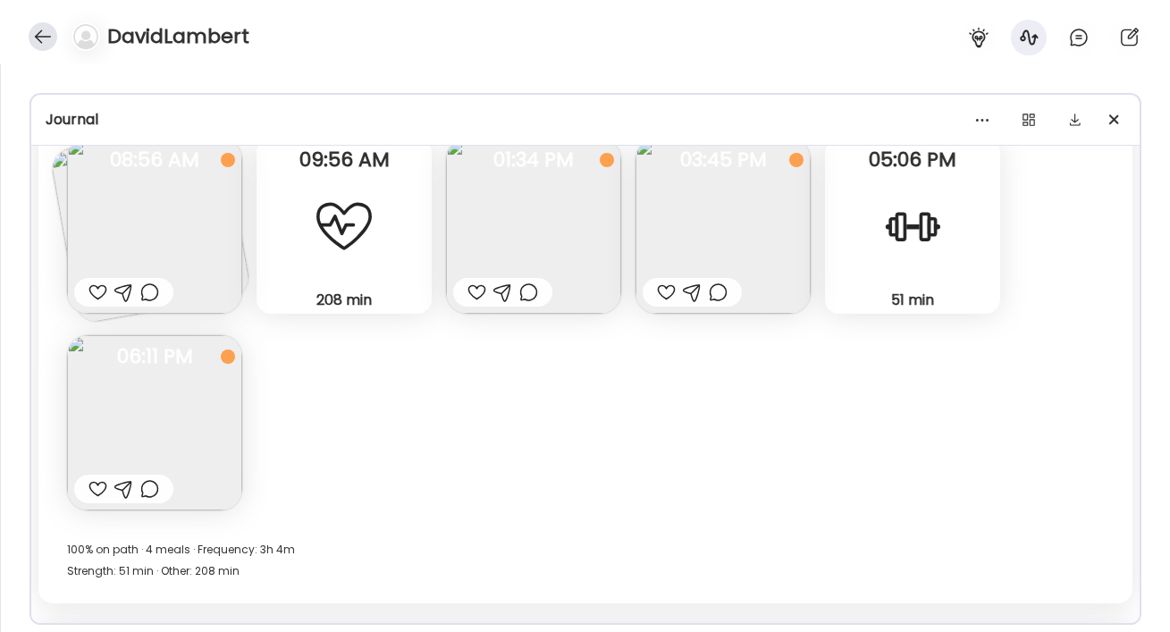
click at [38, 36] on div at bounding box center [43, 36] width 29 height 29
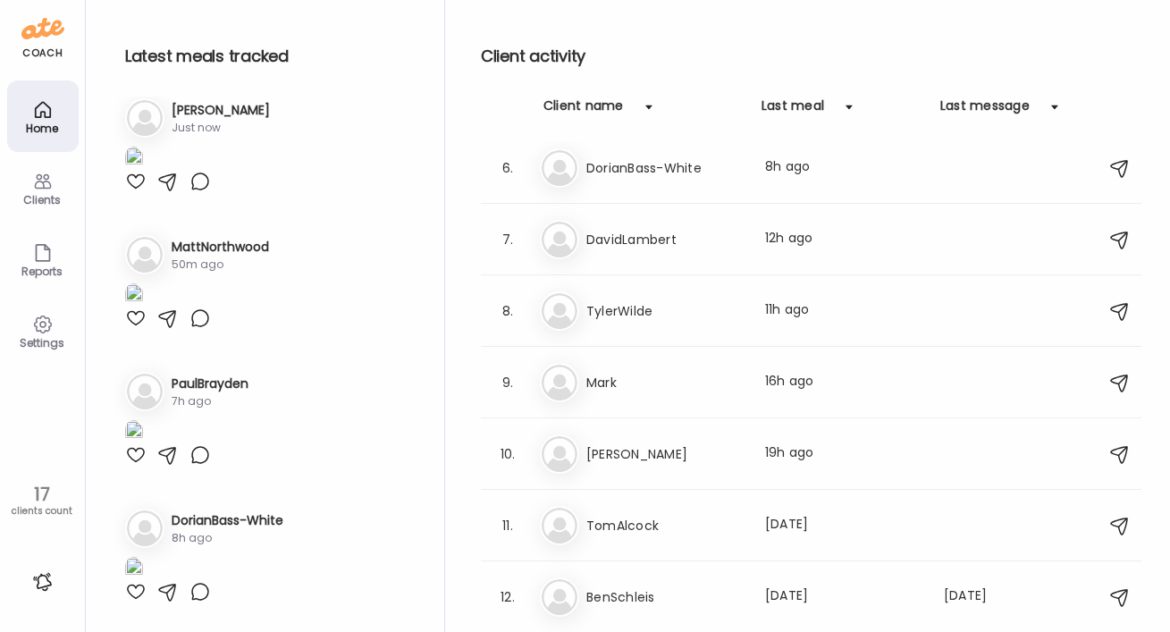
scroll to position [312, 0]
